Goal: Information Seeking & Learning: Learn about a topic

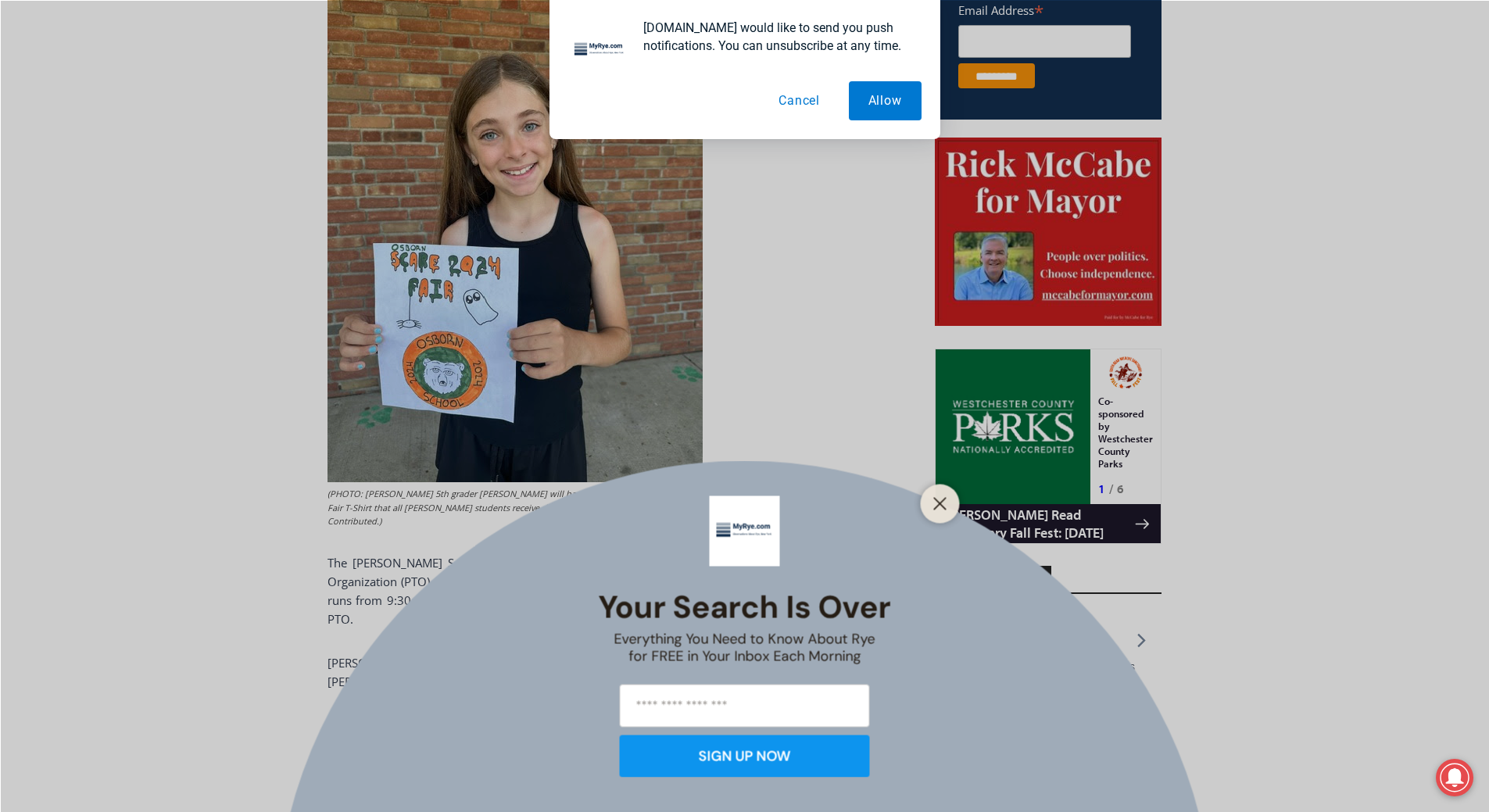
click at [949, 491] on div at bounding box center [940, 503] width 39 height 39
click at [944, 502] on icon "Close" at bounding box center [940, 503] width 14 height 14
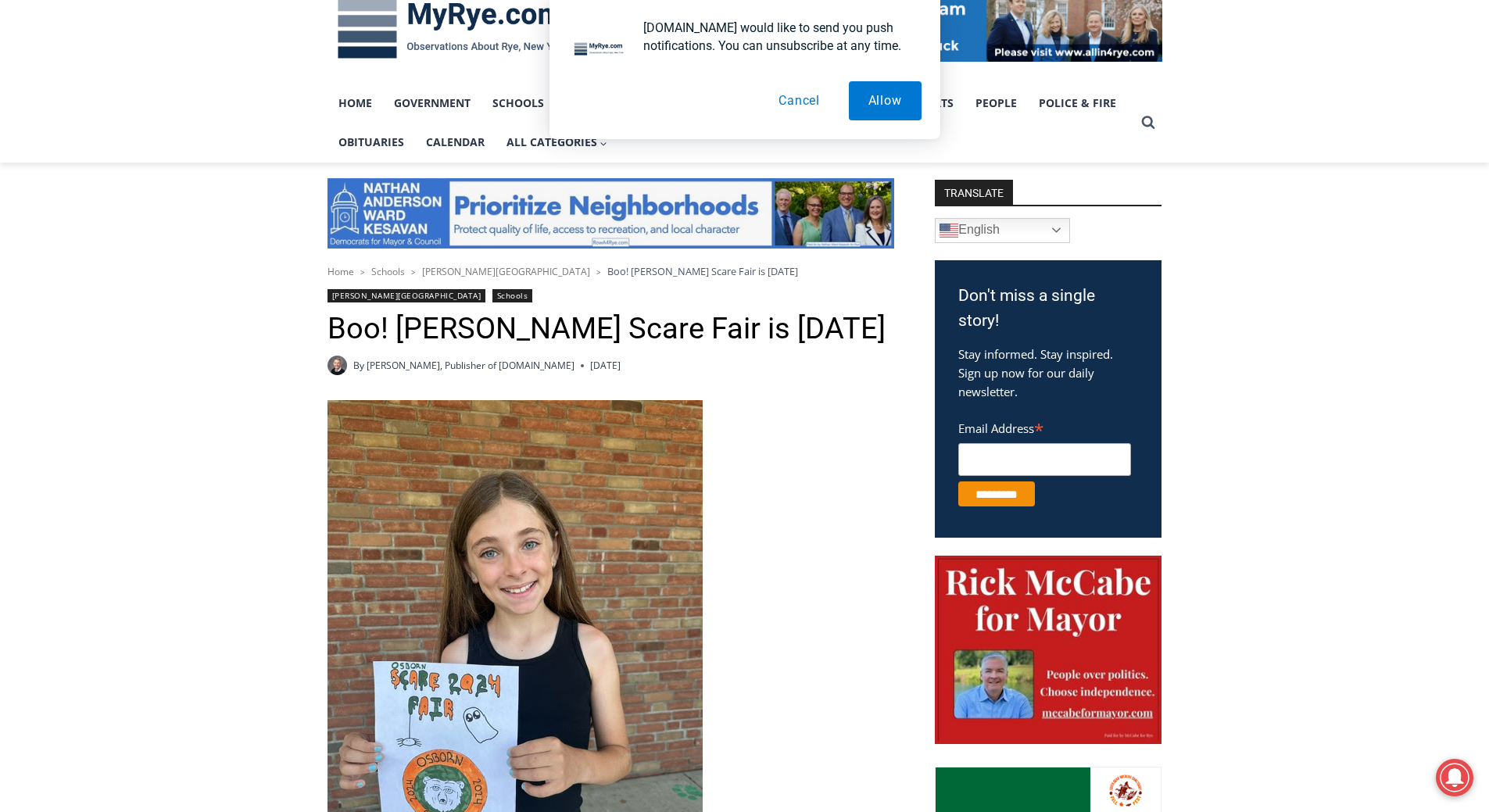
scroll to position [48, 0]
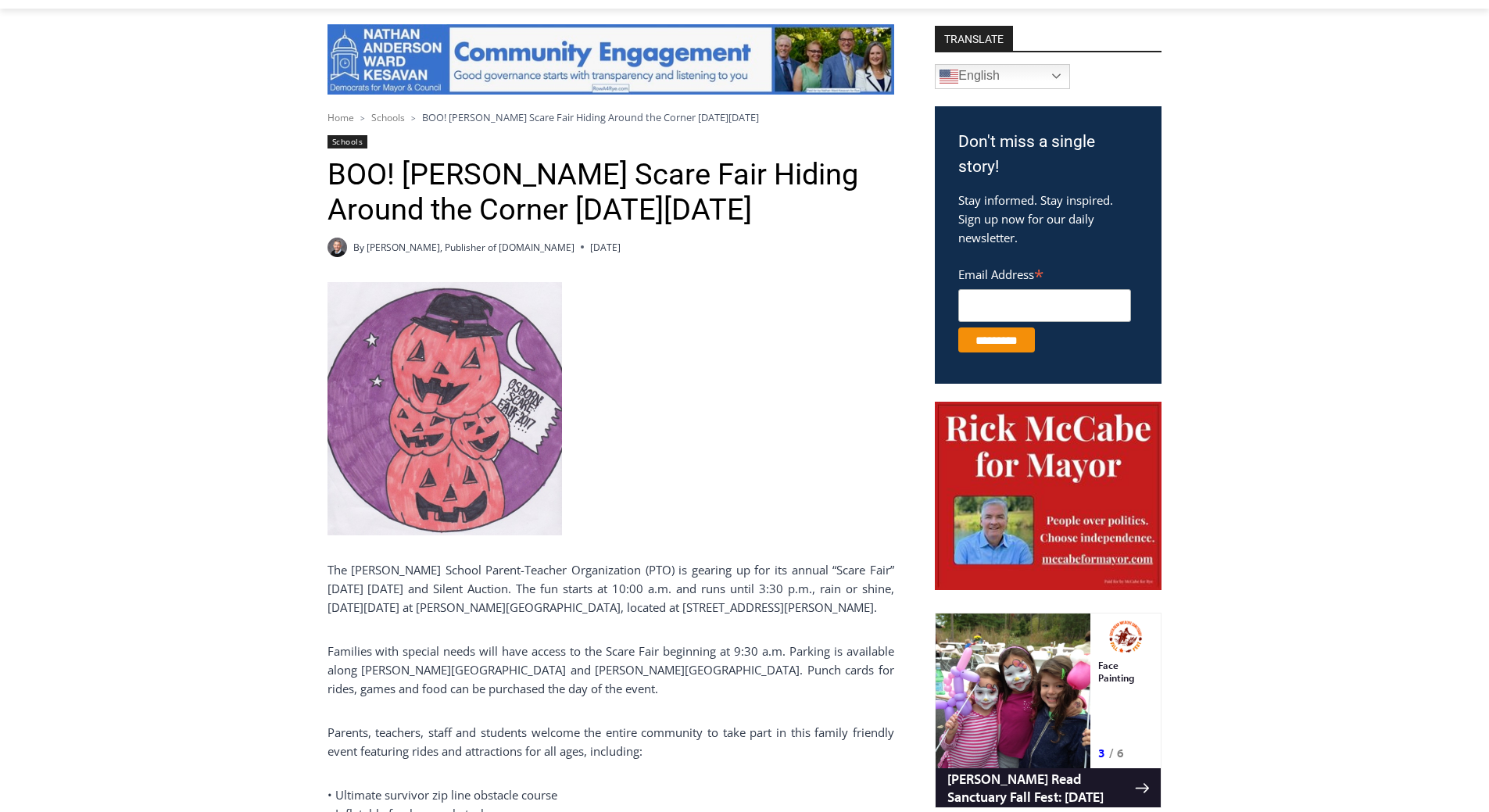
scroll to position [407, 0]
